Goal: Information Seeking & Learning: Learn about a topic

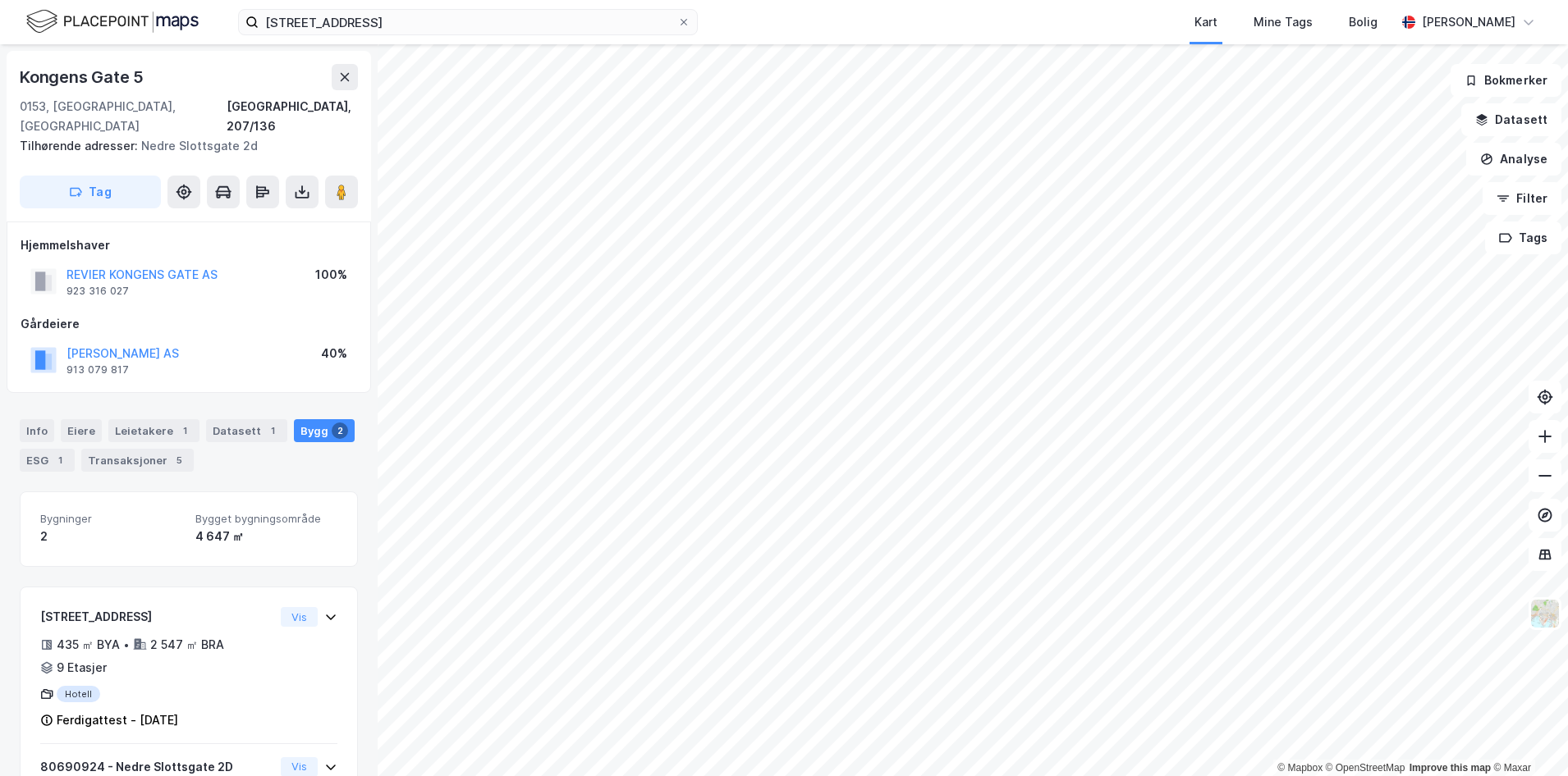
click at [123, 19] on img at bounding box center [112, 21] width 172 height 29
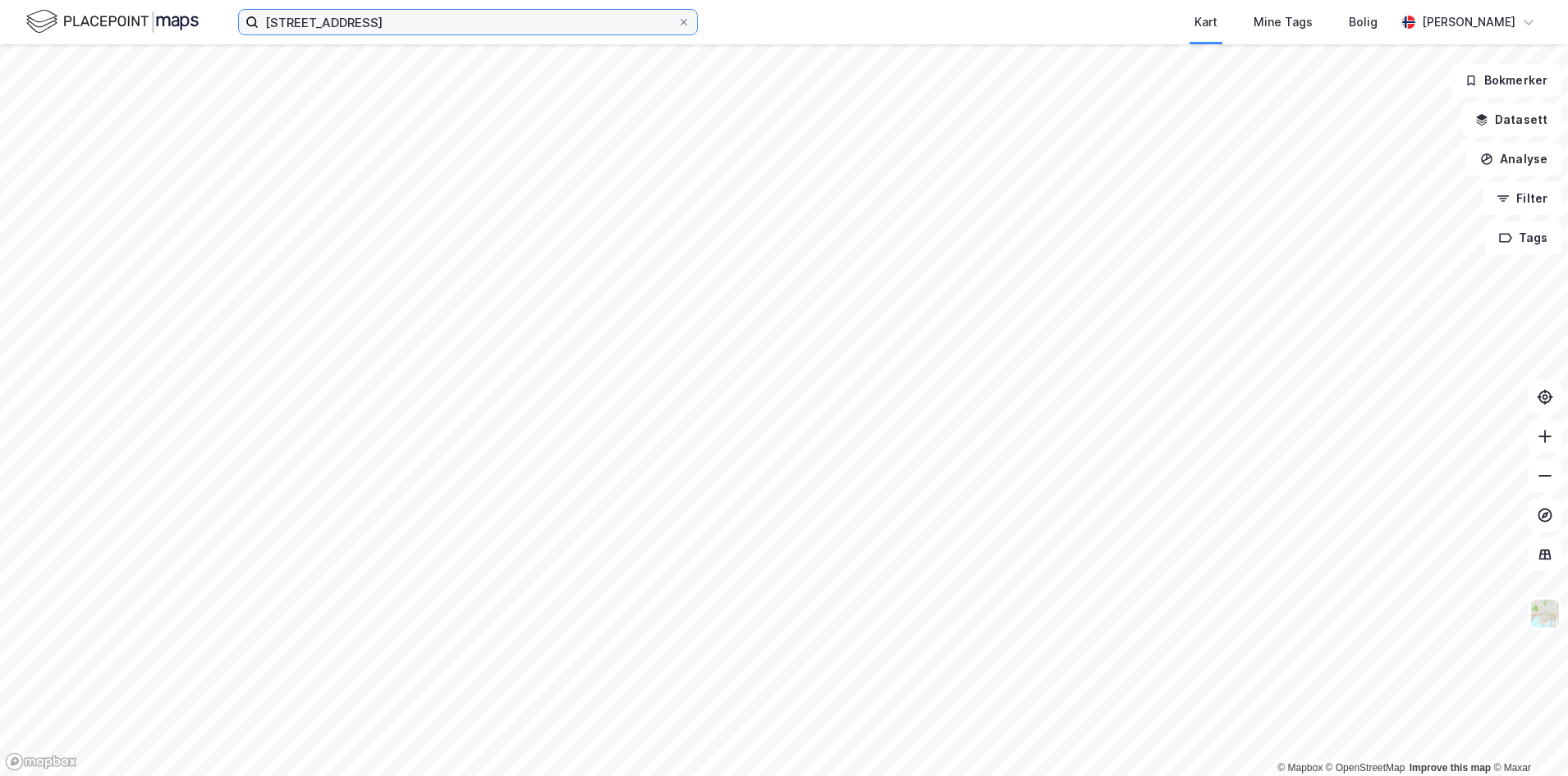
click at [670, 22] on input "[STREET_ADDRESS]" at bounding box center [467, 22] width 418 height 25
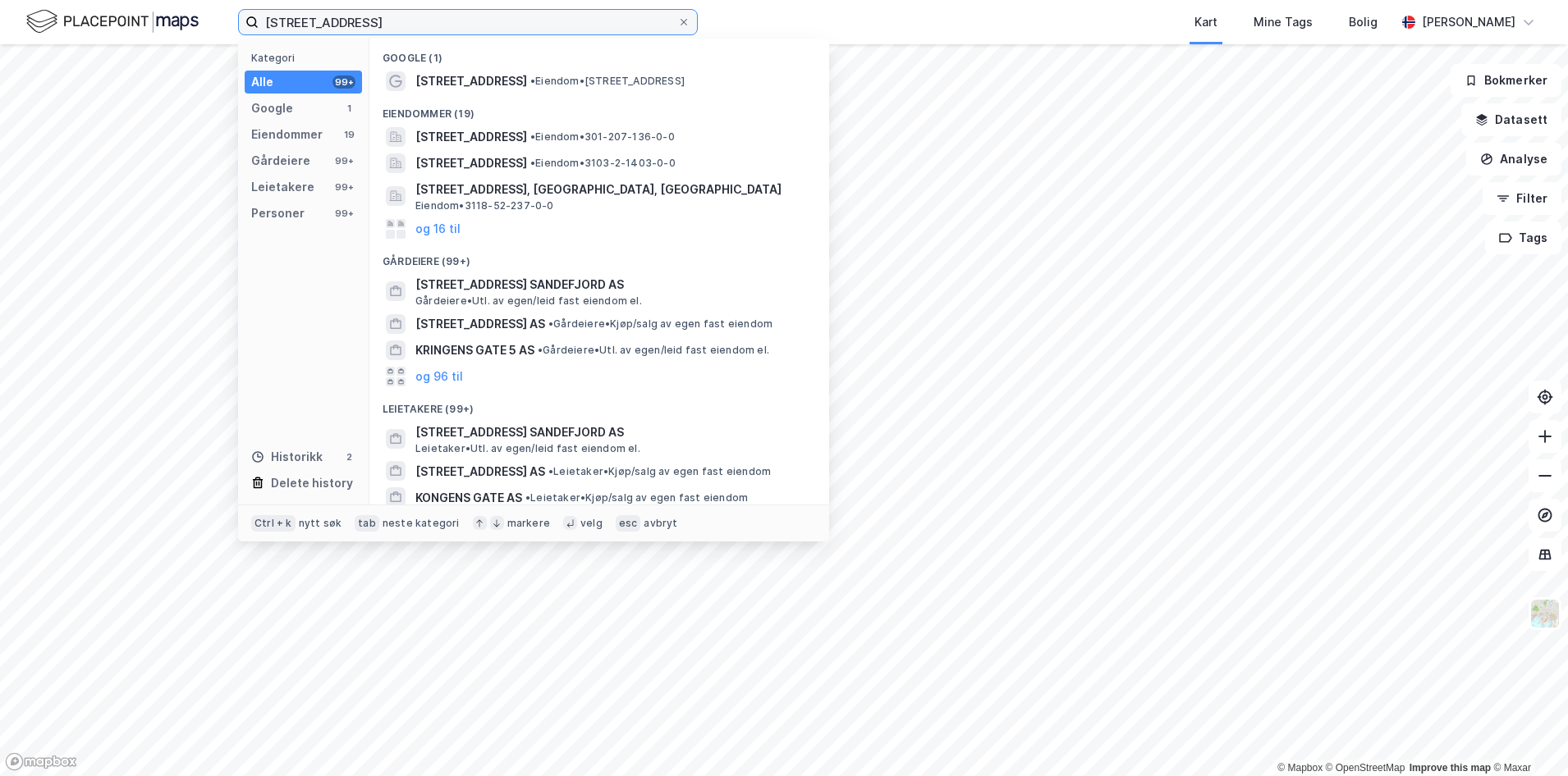
click at [675, 22] on input "[STREET_ADDRESS]" at bounding box center [467, 22] width 418 height 25
click at [683, 21] on icon at bounding box center [683, 22] width 6 height 6
click at [677, 21] on input "[STREET_ADDRESS]" at bounding box center [467, 22] width 418 height 25
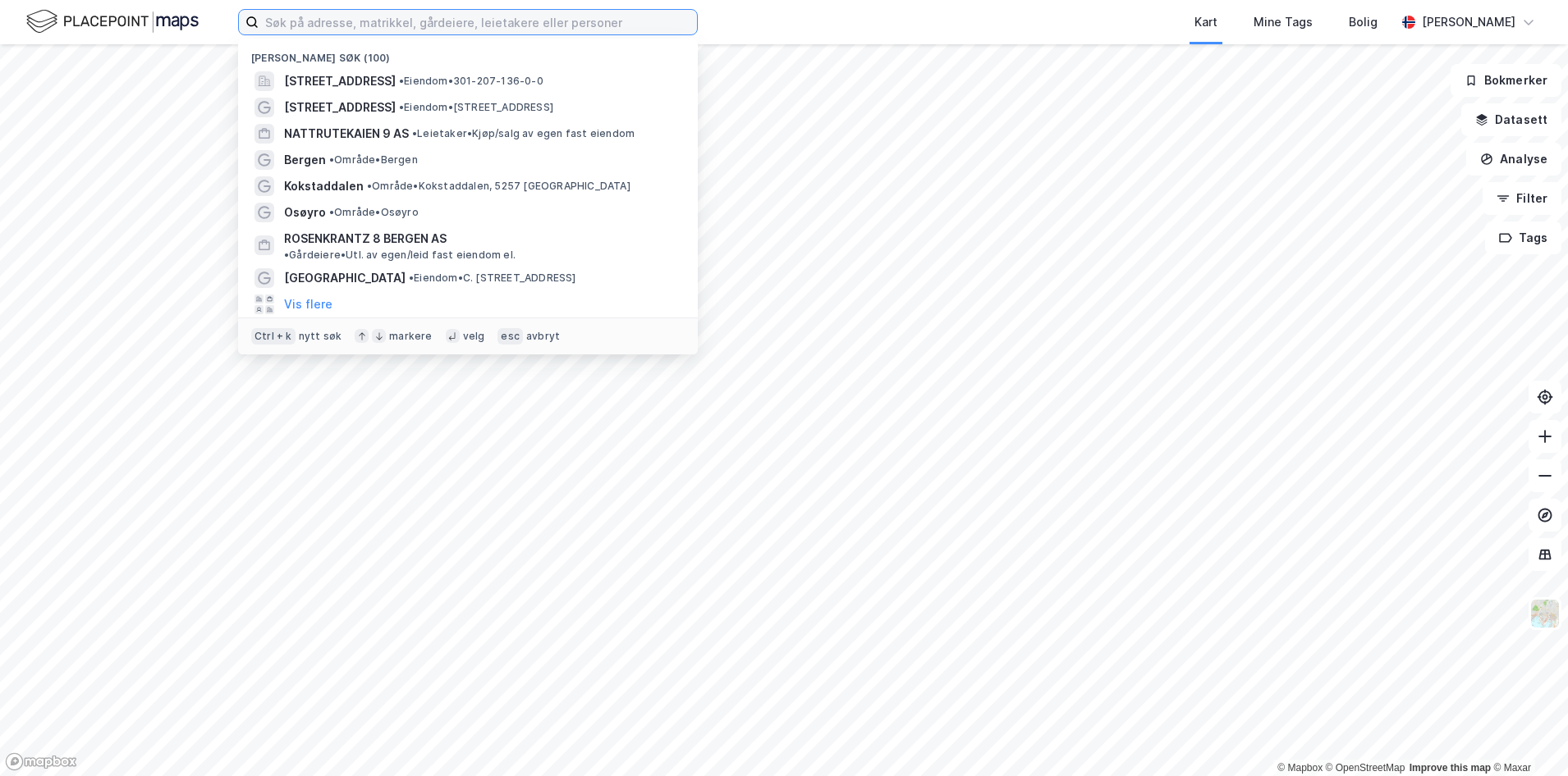
click at [303, 18] on input at bounding box center [477, 22] width 439 height 25
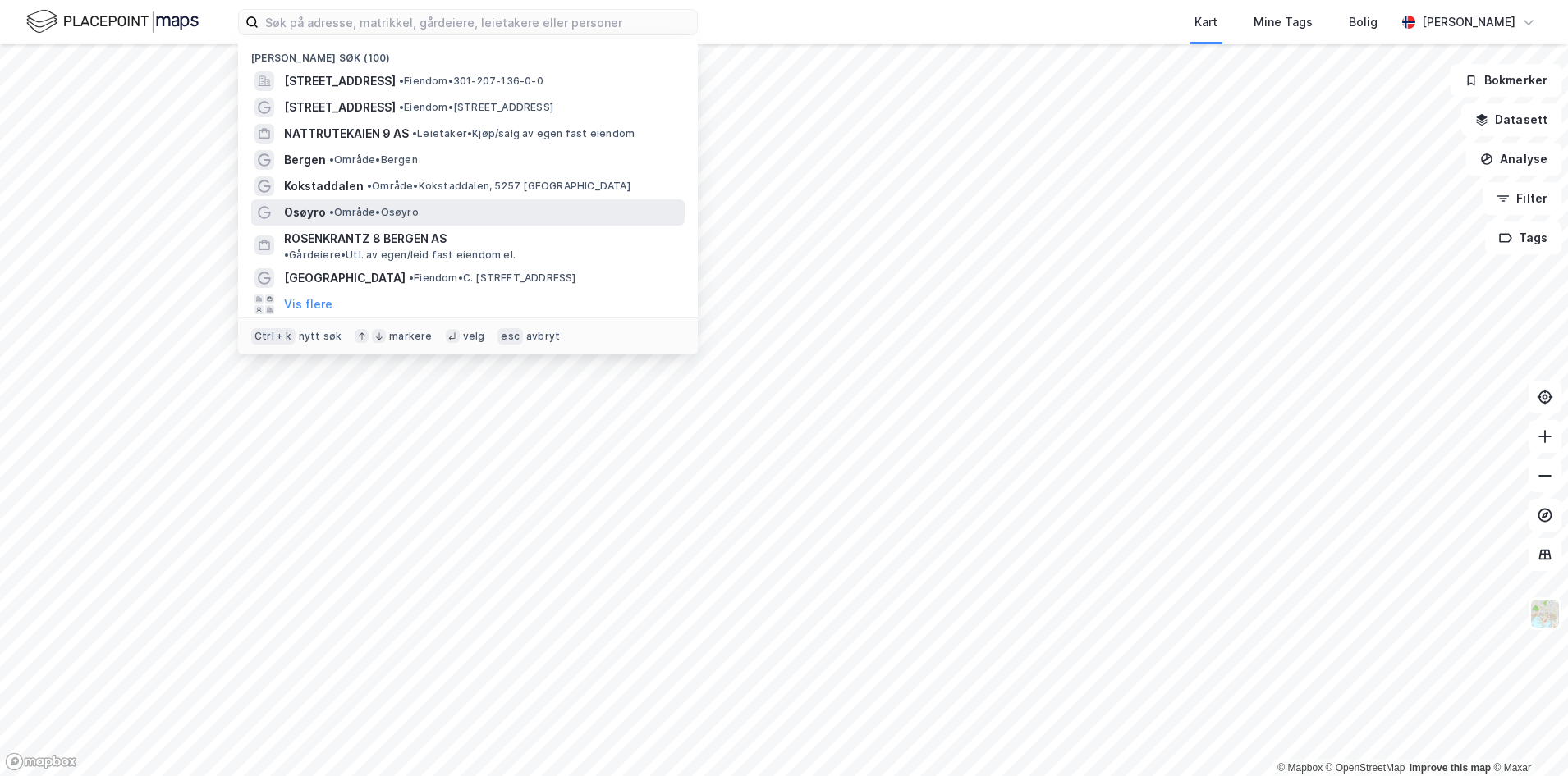
click at [293, 212] on span "Osøyro" at bounding box center [305, 211] width 42 height 19
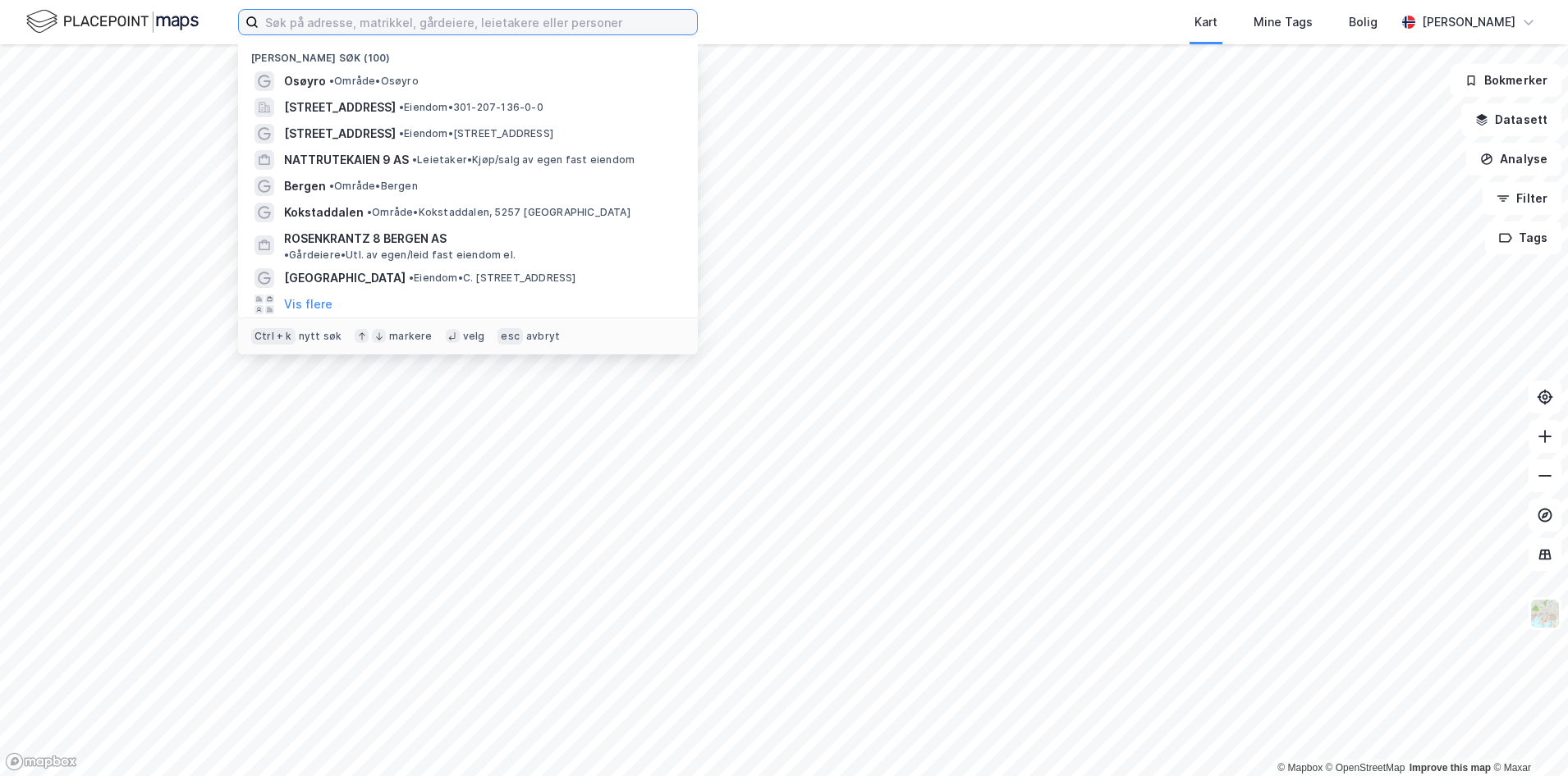
click at [303, 21] on input at bounding box center [477, 22] width 439 height 25
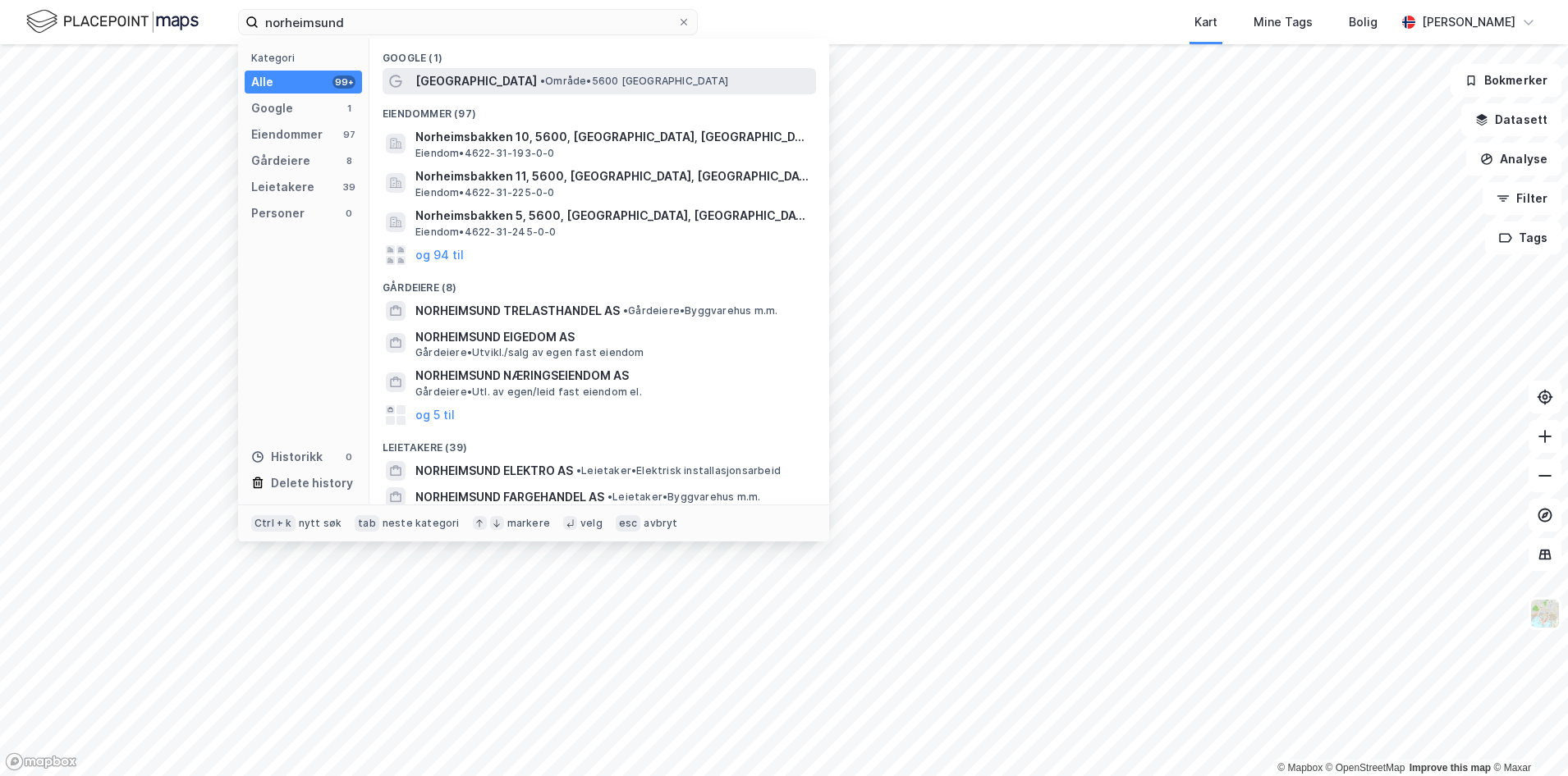
click at [460, 85] on span "[GEOGRAPHIC_DATA]" at bounding box center [476, 81] width 121 height 19
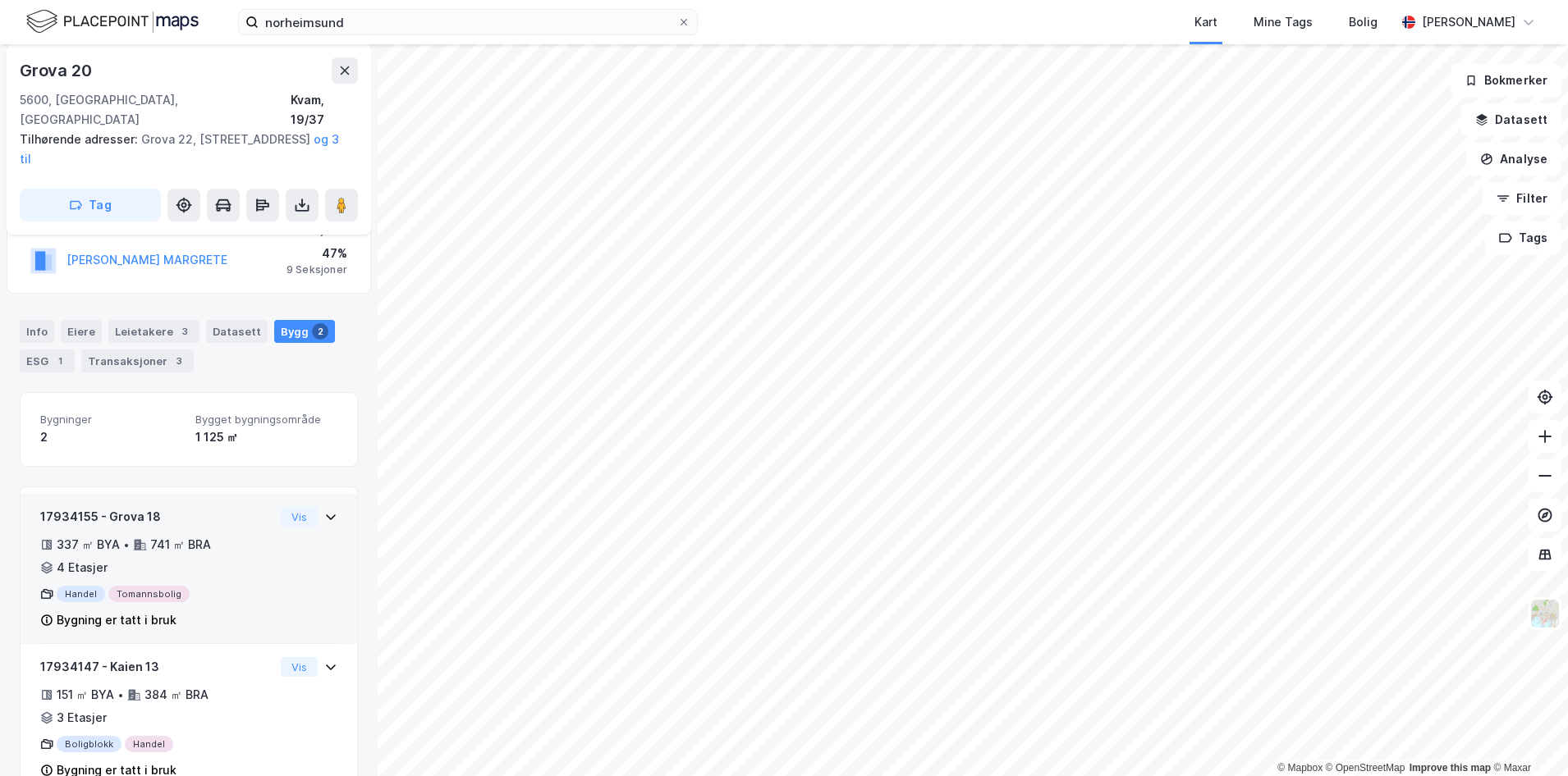
scroll to position [262, 0]
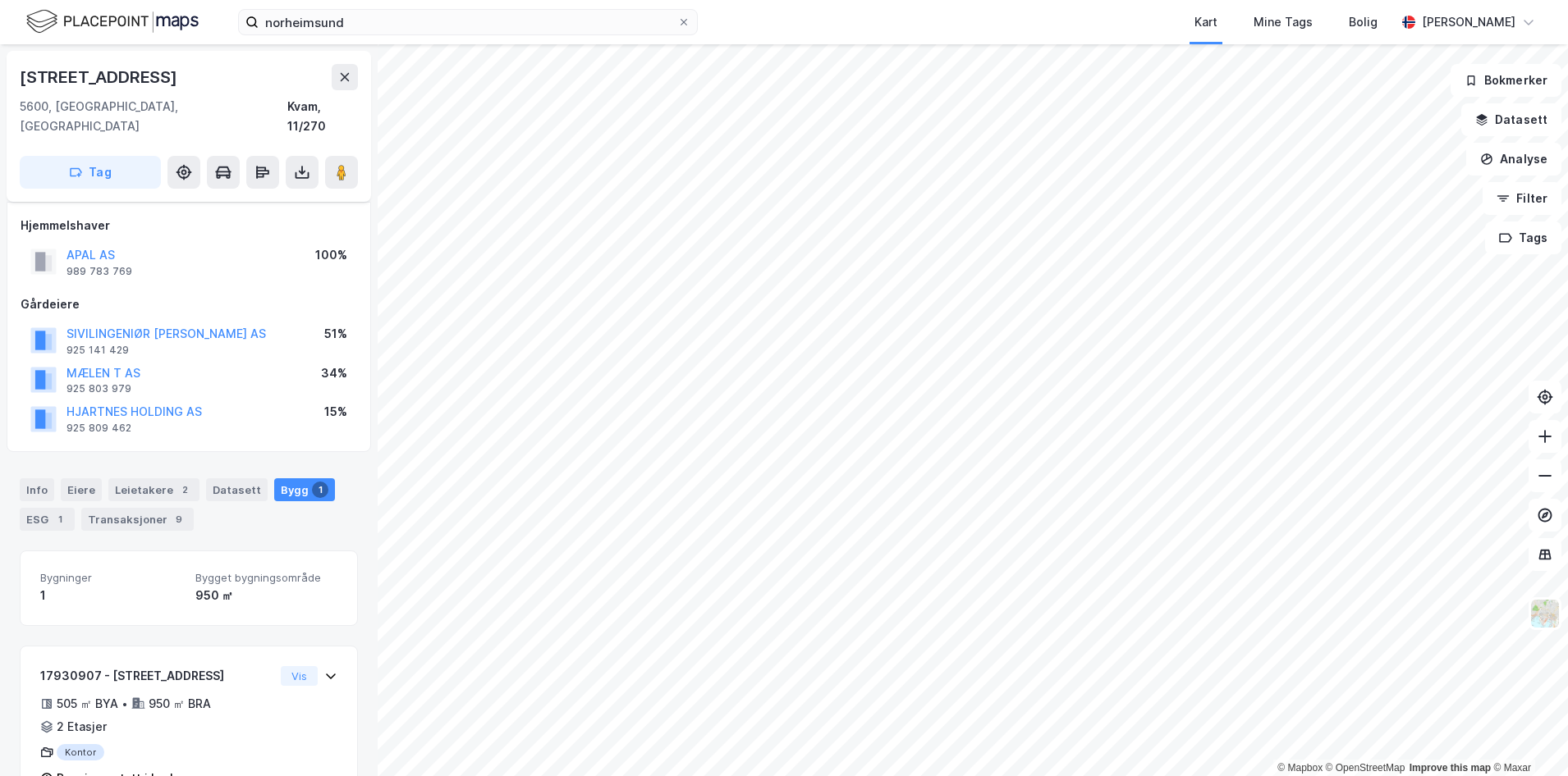
scroll to position [33, 0]
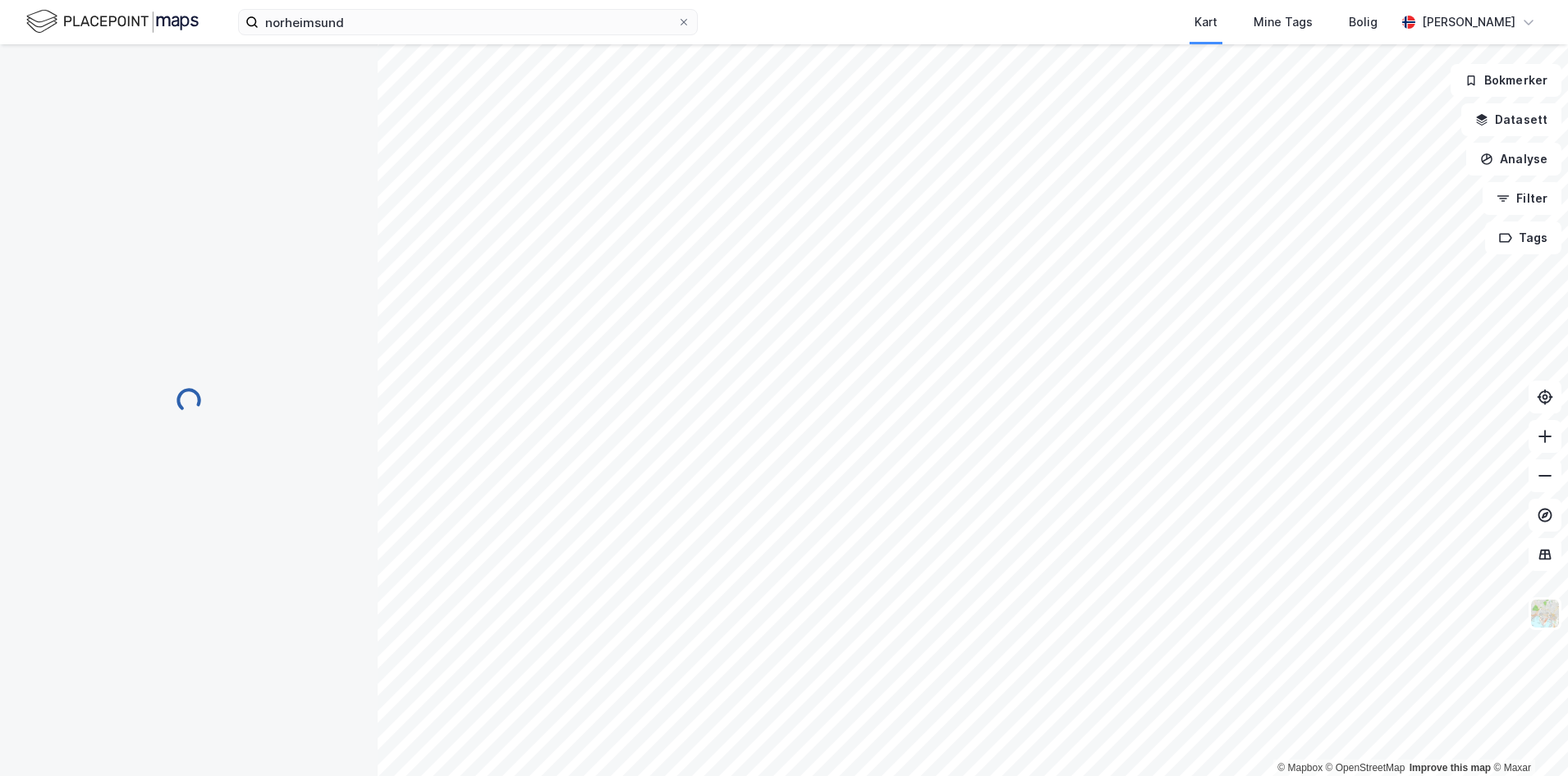
scroll to position [29, 0]
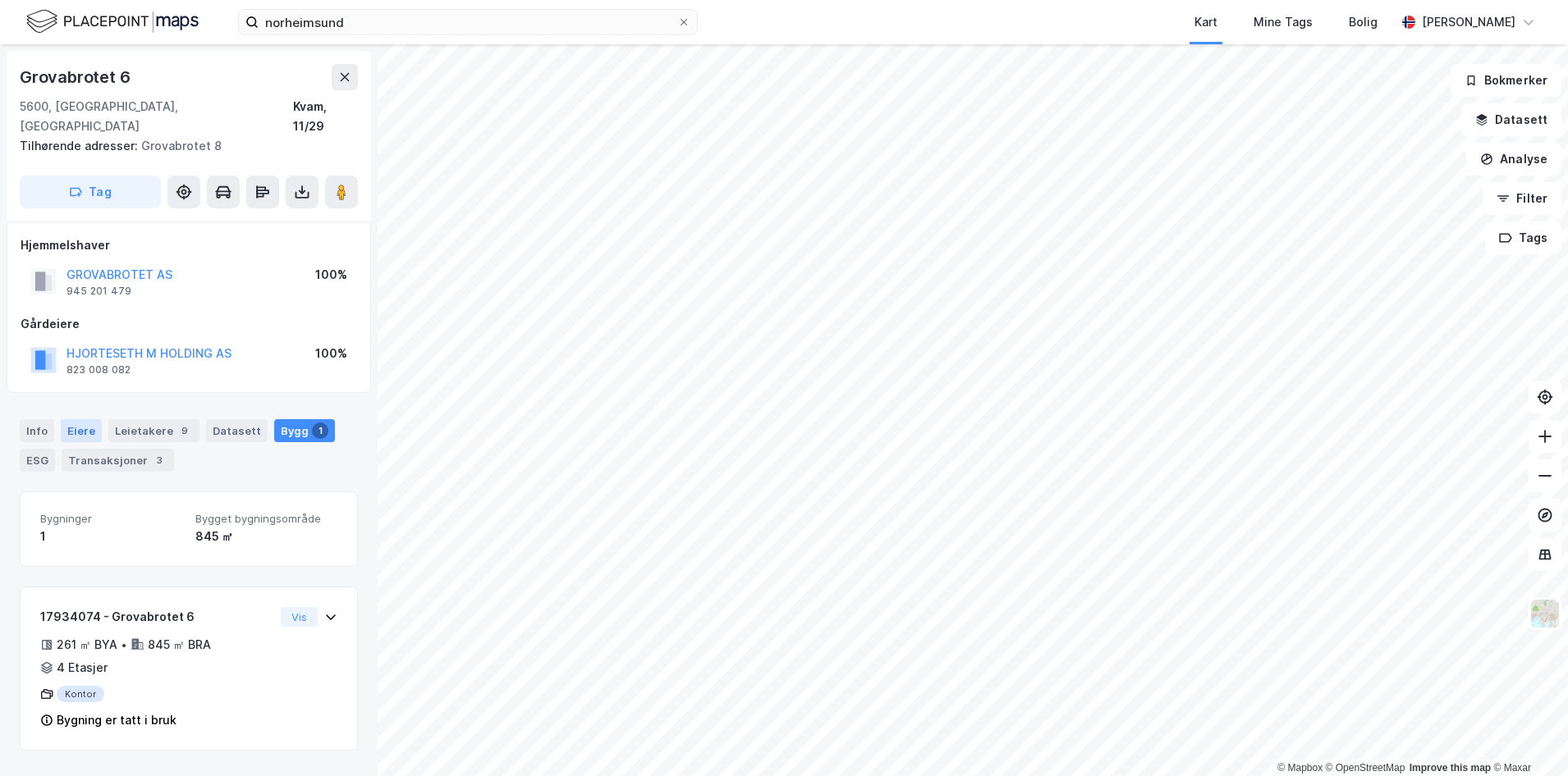
click at [73, 419] on div "Eiere" at bounding box center [81, 430] width 41 height 23
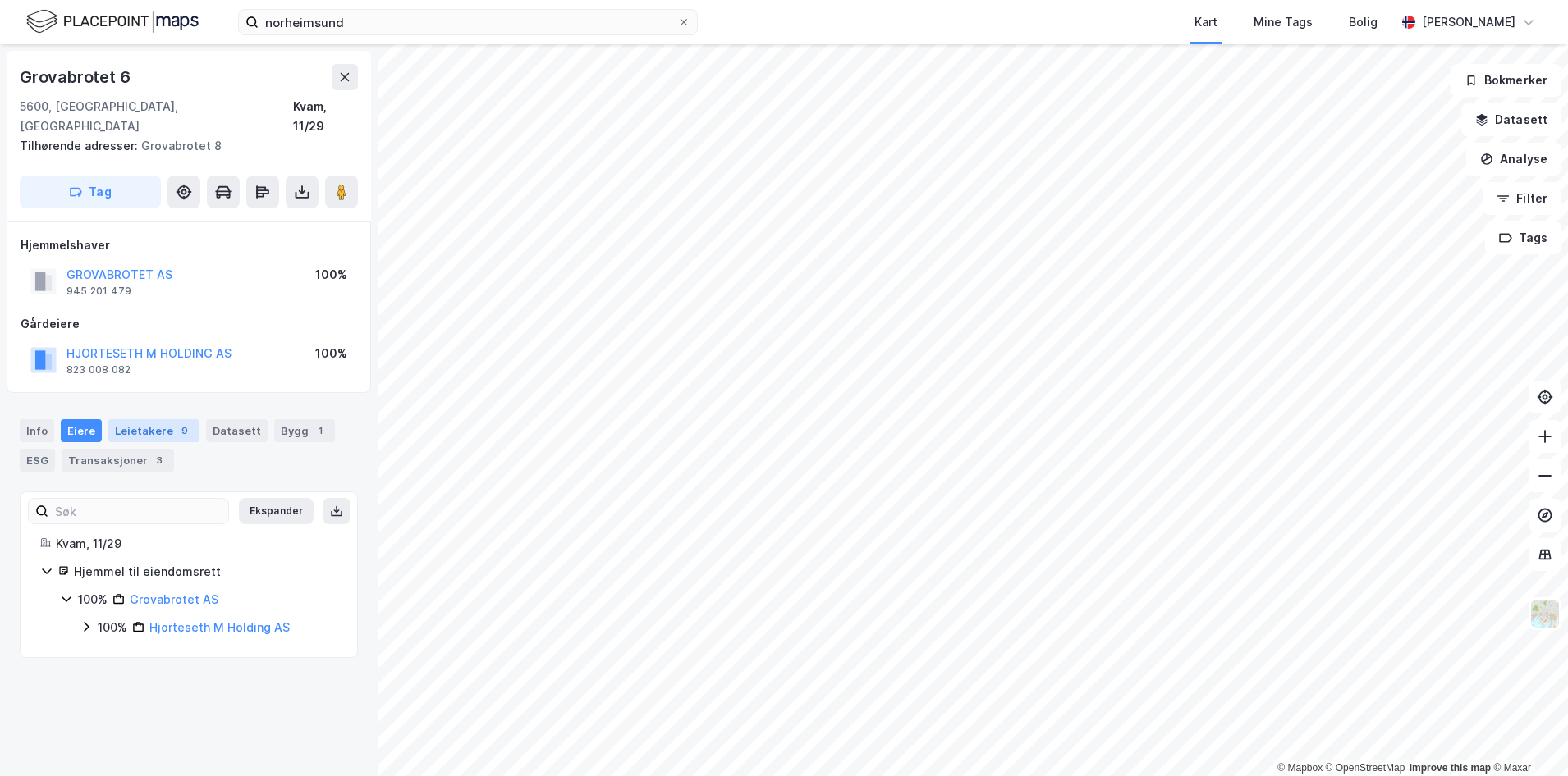
click at [177, 423] on div "9" at bounding box center [185, 431] width 17 height 17
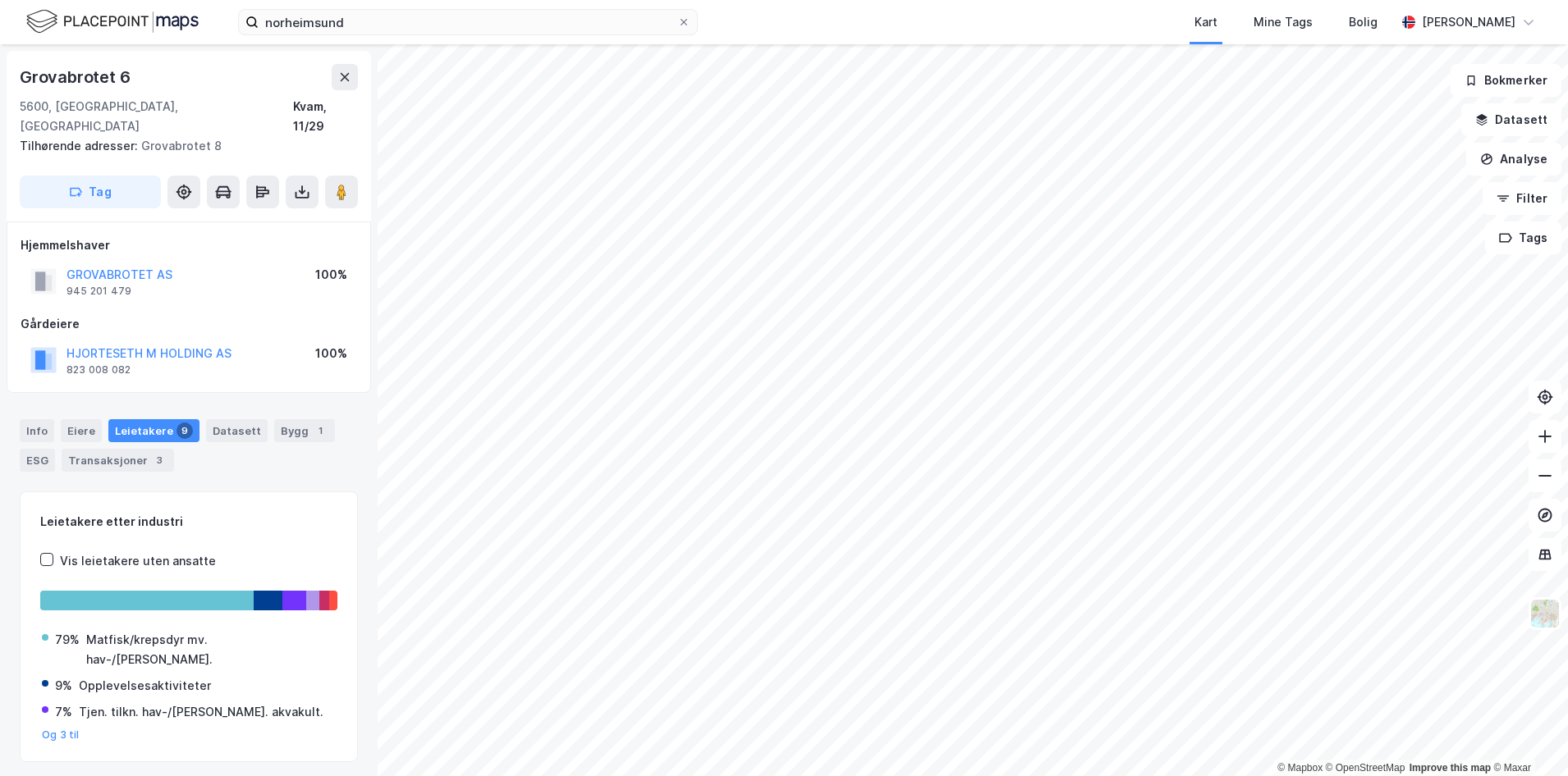
click at [173, 25] on img at bounding box center [112, 21] width 172 height 29
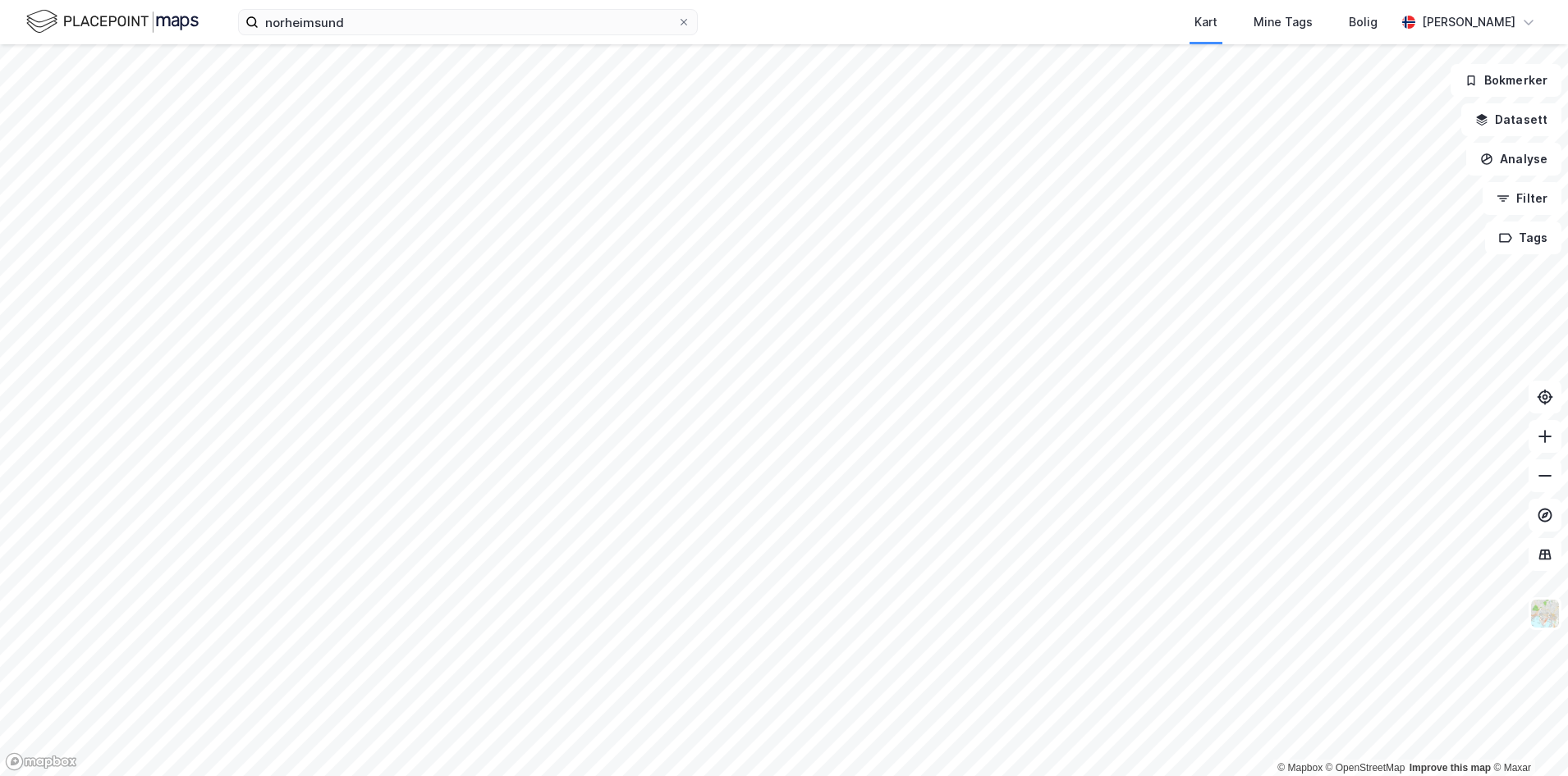
click at [173, 25] on img at bounding box center [112, 21] width 172 height 29
click at [317, 22] on input "norheimsund" at bounding box center [467, 22] width 418 height 25
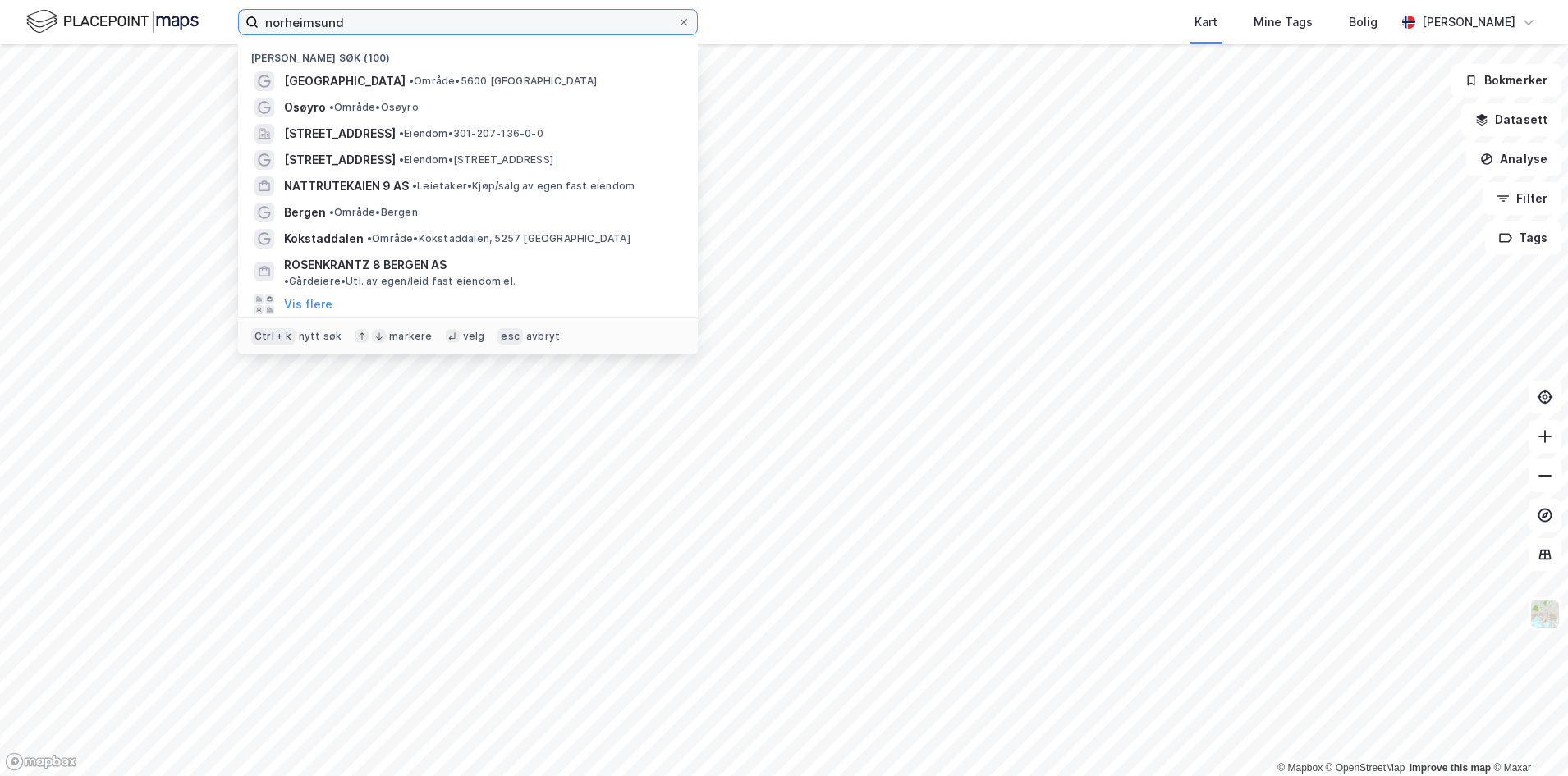
click at [317, 22] on input "norheimsund" at bounding box center [467, 22] width 418 height 25
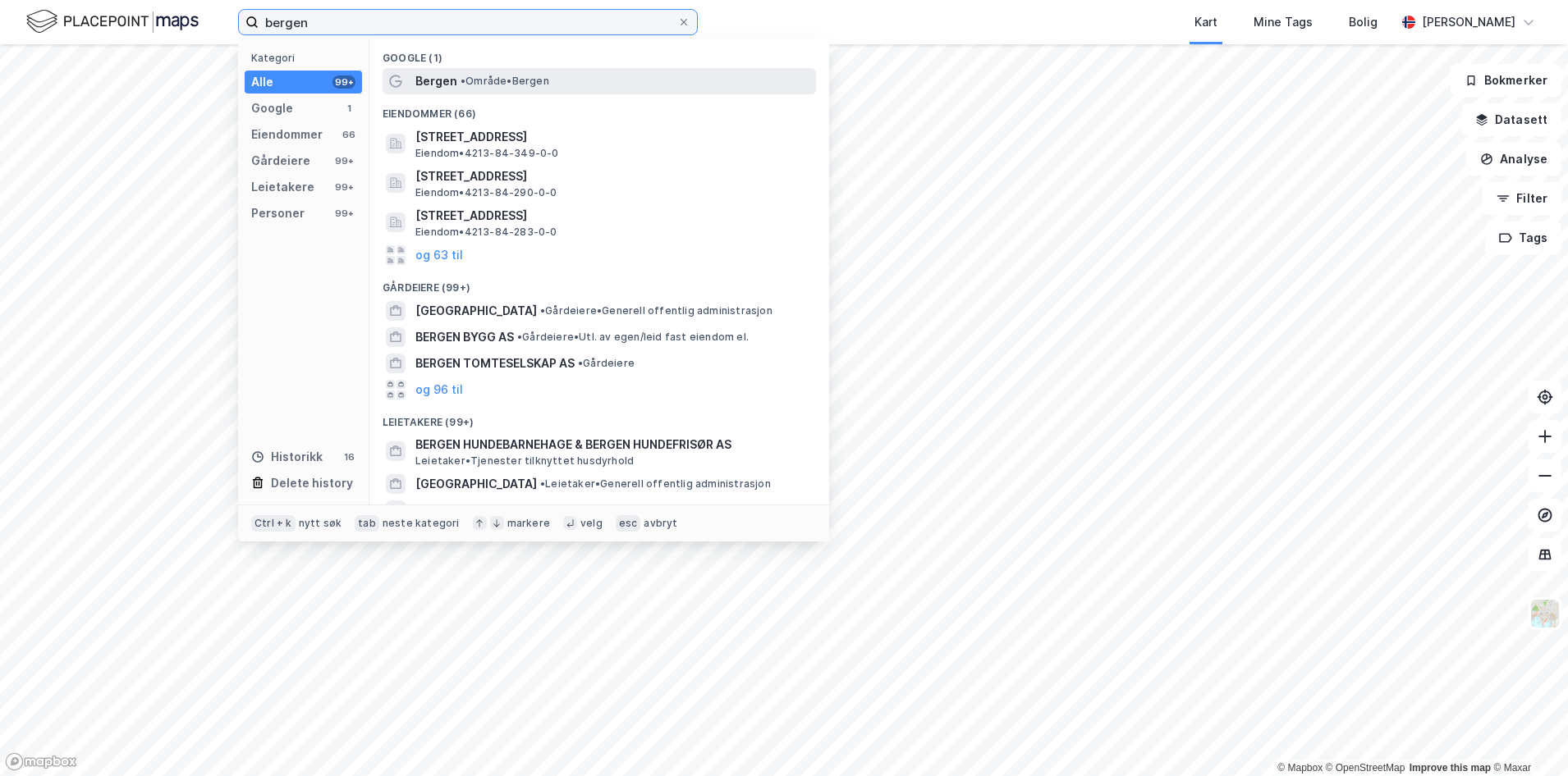
type input "bergen"
click at [488, 86] on span "• Område • [GEOGRAPHIC_DATA]" at bounding box center [505, 81] width 88 height 13
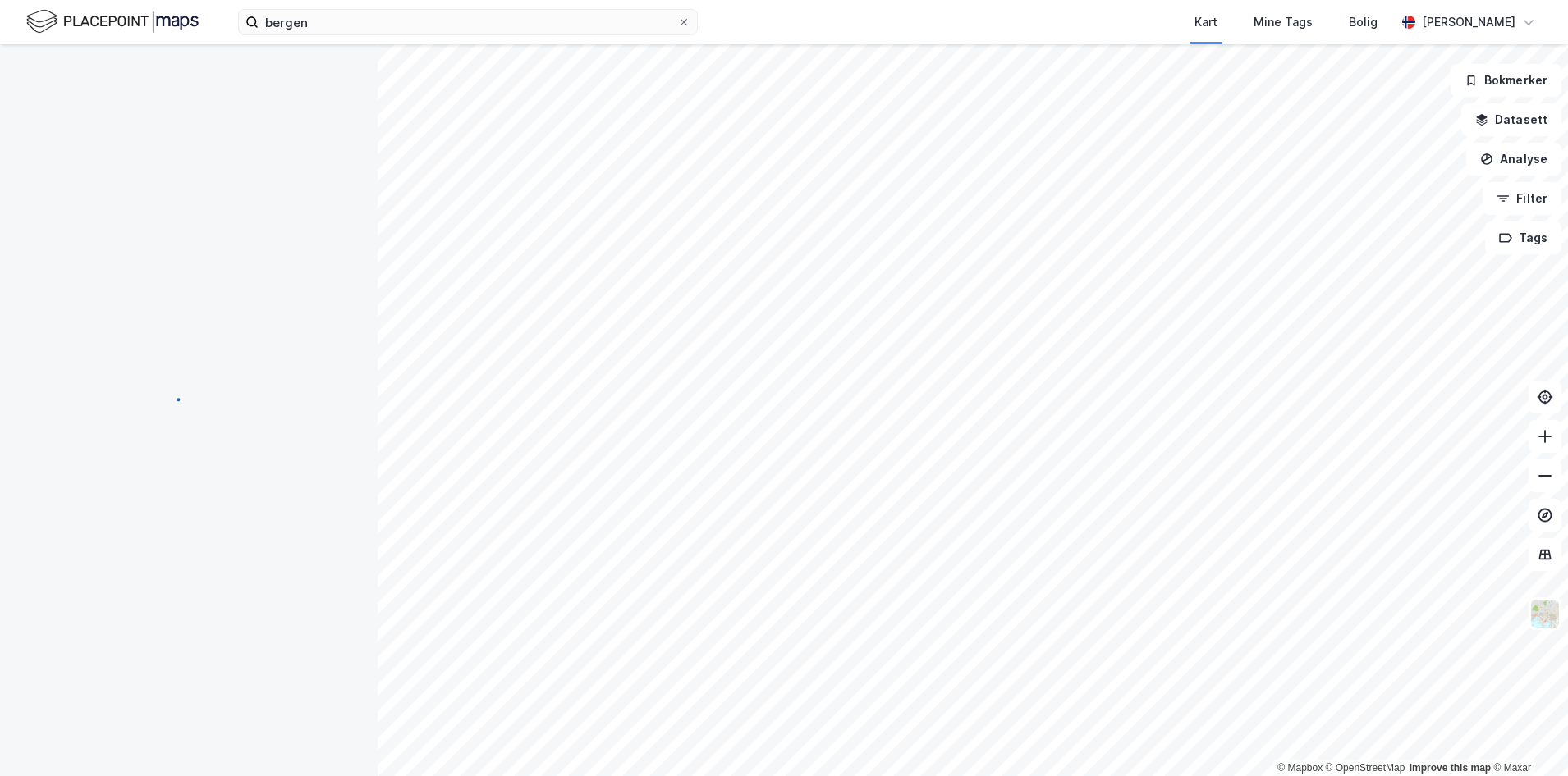
scroll to position [4, 0]
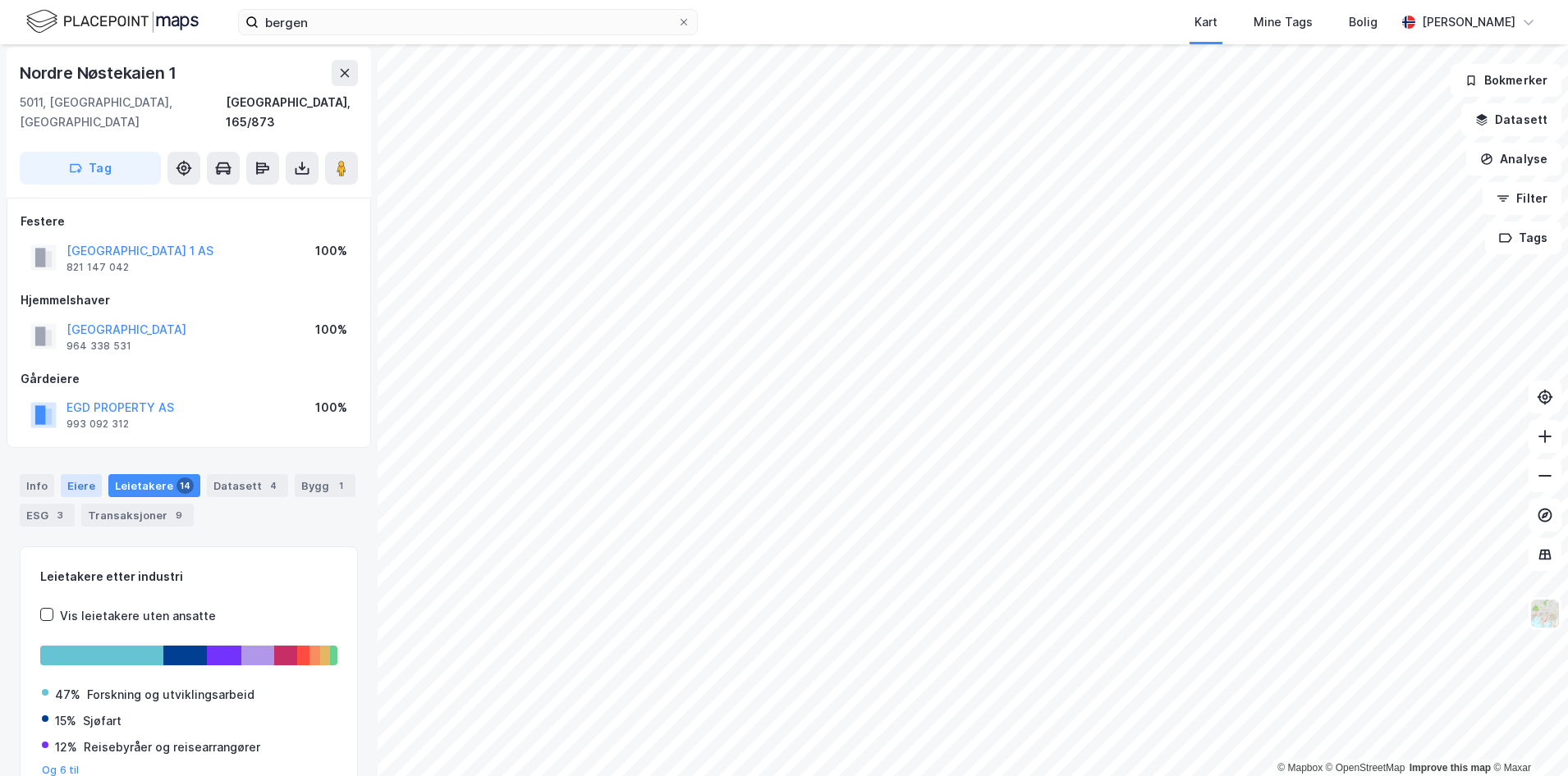
click at [70, 474] on div "Eiere" at bounding box center [81, 485] width 41 height 23
